Goal: Find contact information: Find contact information

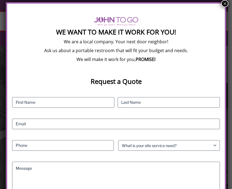
click at [226, 4] on button "×" at bounding box center [224, 3] width 7 height 7
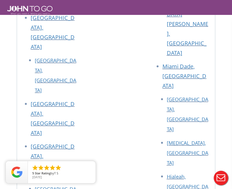
scroll to position [3604, 0]
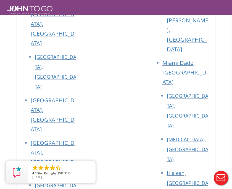
drag, startPoint x: 89, startPoint y: 149, endPoint x: 31, endPoint y: 146, distance: 58.6
click at [31, 146] on div at bounding box center [116, 94] width 232 height 189
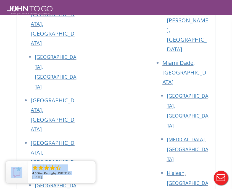
drag, startPoint x: 30, startPoint y: 146, endPoint x: 74, endPoint y: 146, distance: 44.1
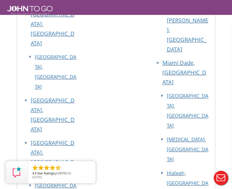
drag, startPoint x: 91, startPoint y: 150, endPoint x: 31, endPoint y: 148, distance: 59.9
drag, startPoint x: 86, startPoint y: 149, endPoint x: 31, endPoint y: 148, distance: 54.6
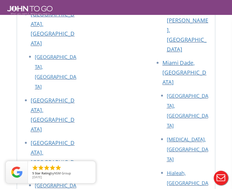
copy link "[EMAIL_ADDRESS][DOMAIN_NAME]"
